Goal: Leave review/rating: Share an evaluation or opinion about a product, service, or content

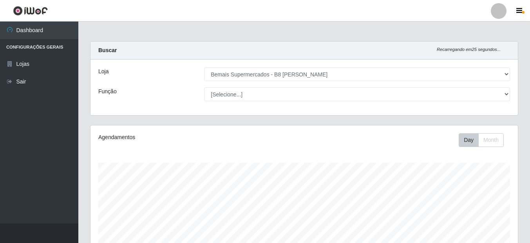
select select "413"
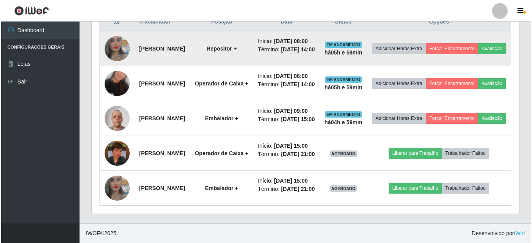
scroll to position [294, 0]
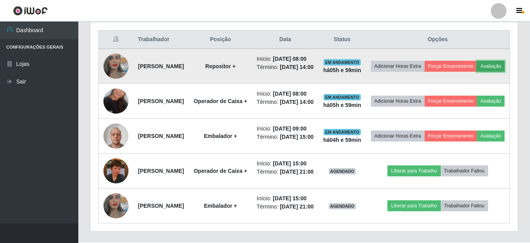
click at [476, 72] on button "Avaliação" at bounding box center [490, 66] width 28 height 11
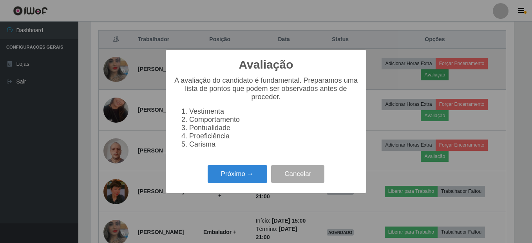
scroll to position [162, 423]
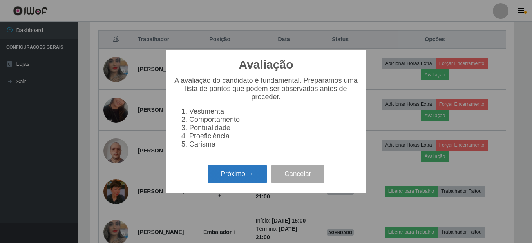
click at [240, 182] on button "Próximo →" at bounding box center [237, 174] width 60 height 18
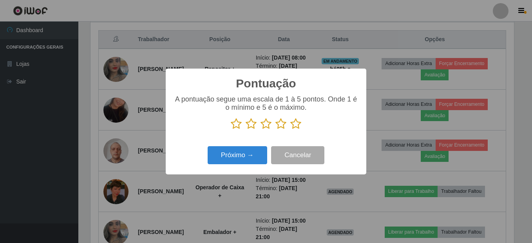
click at [251, 124] on icon at bounding box center [250, 124] width 11 height 12
click at [245, 130] on input "radio" at bounding box center [245, 130] width 0 height 0
click at [236, 154] on button "Próximo →" at bounding box center [237, 155] width 60 height 18
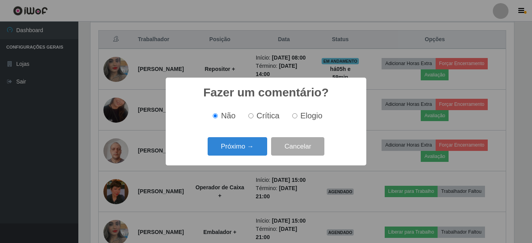
click at [266, 119] on span "Crítica" at bounding box center [267, 115] width 23 height 9
click at [253, 118] on input "Crítica" at bounding box center [250, 115] width 5 height 5
radio input "true"
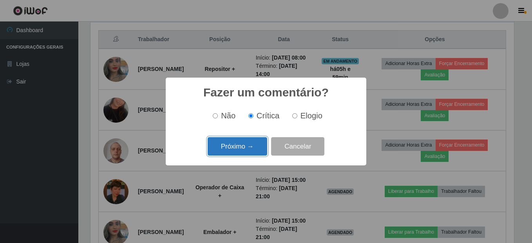
click at [247, 148] on button "Próximo →" at bounding box center [237, 146] width 60 height 18
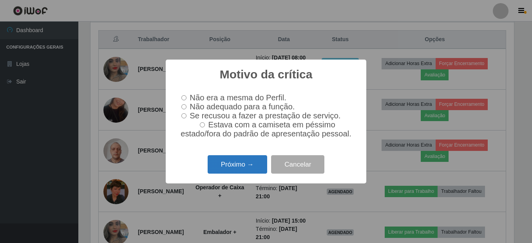
click at [244, 170] on button "Próximo →" at bounding box center [237, 164] width 60 height 18
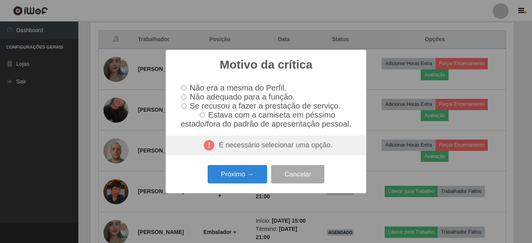
click at [183, 96] on input "Não adequado para a função." at bounding box center [183, 96] width 5 height 5
radio input "true"
click at [224, 177] on button "Próximo →" at bounding box center [237, 174] width 60 height 18
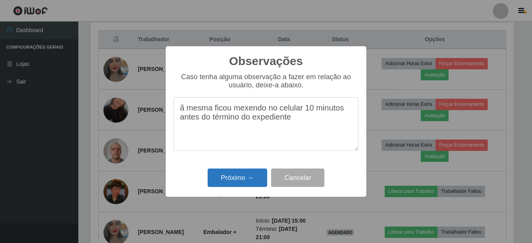
type textarea "ã mesma ficou mexendo no celular 10 minutos antes do término do expediente"
click at [244, 179] on button "Próximo →" at bounding box center [237, 177] width 60 height 18
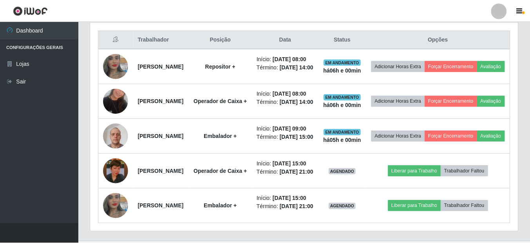
scroll to position [162, 427]
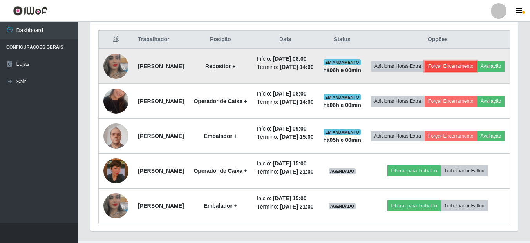
click at [474, 67] on button "Forçar Encerramento" at bounding box center [450, 66] width 52 height 11
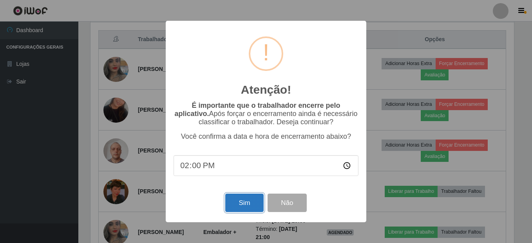
click at [245, 201] on button "Sim" at bounding box center [244, 202] width 38 height 18
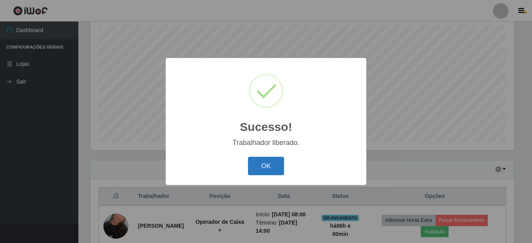
click at [261, 166] on button "OK" at bounding box center [266, 166] width 36 height 18
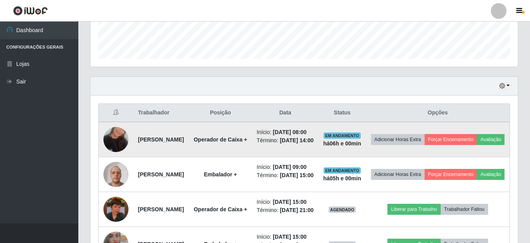
scroll to position [255, 0]
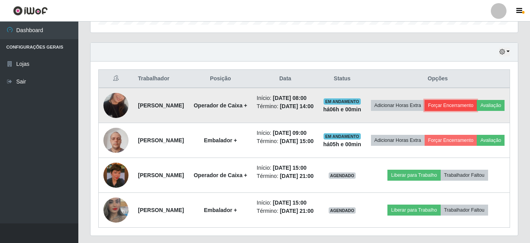
click at [468, 108] on button "Forçar Encerramento" at bounding box center [450, 105] width 52 height 11
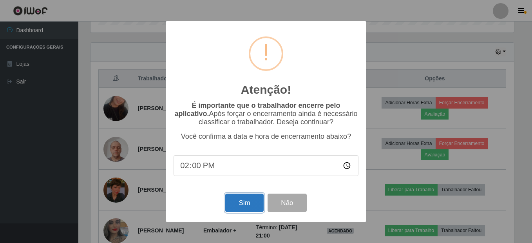
click at [247, 202] on button "Sim" at bounding box center [244, 202] width 38 height 18
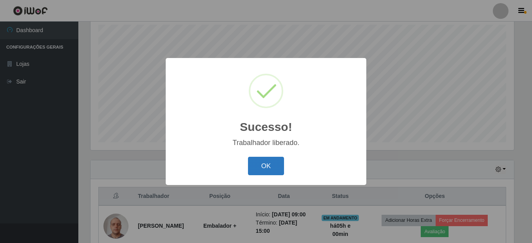
click at [263, 166] on button "OK" at bounding box center [266, 166] width 36 height 18
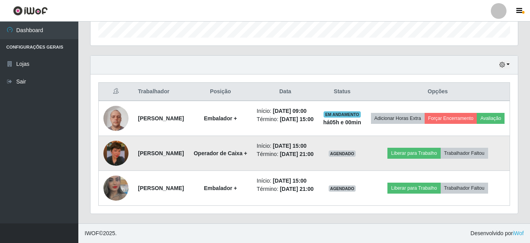
scroll to position [285, 0]
